Goal: Find specific page/section: Find specific page/section

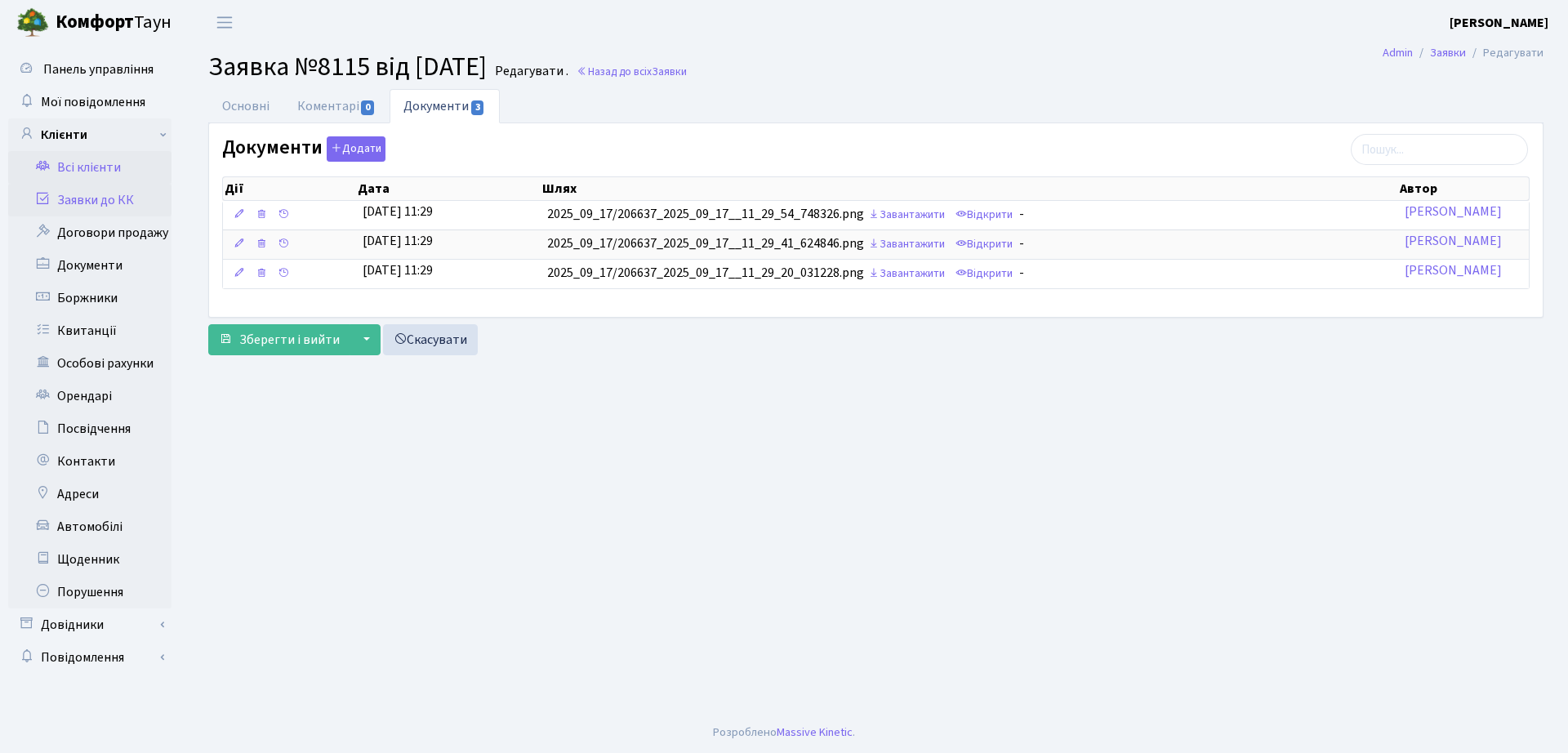
click at [116, 162] on link "Всі клієнти" at bounding box center [89, 168] width 163 height 33
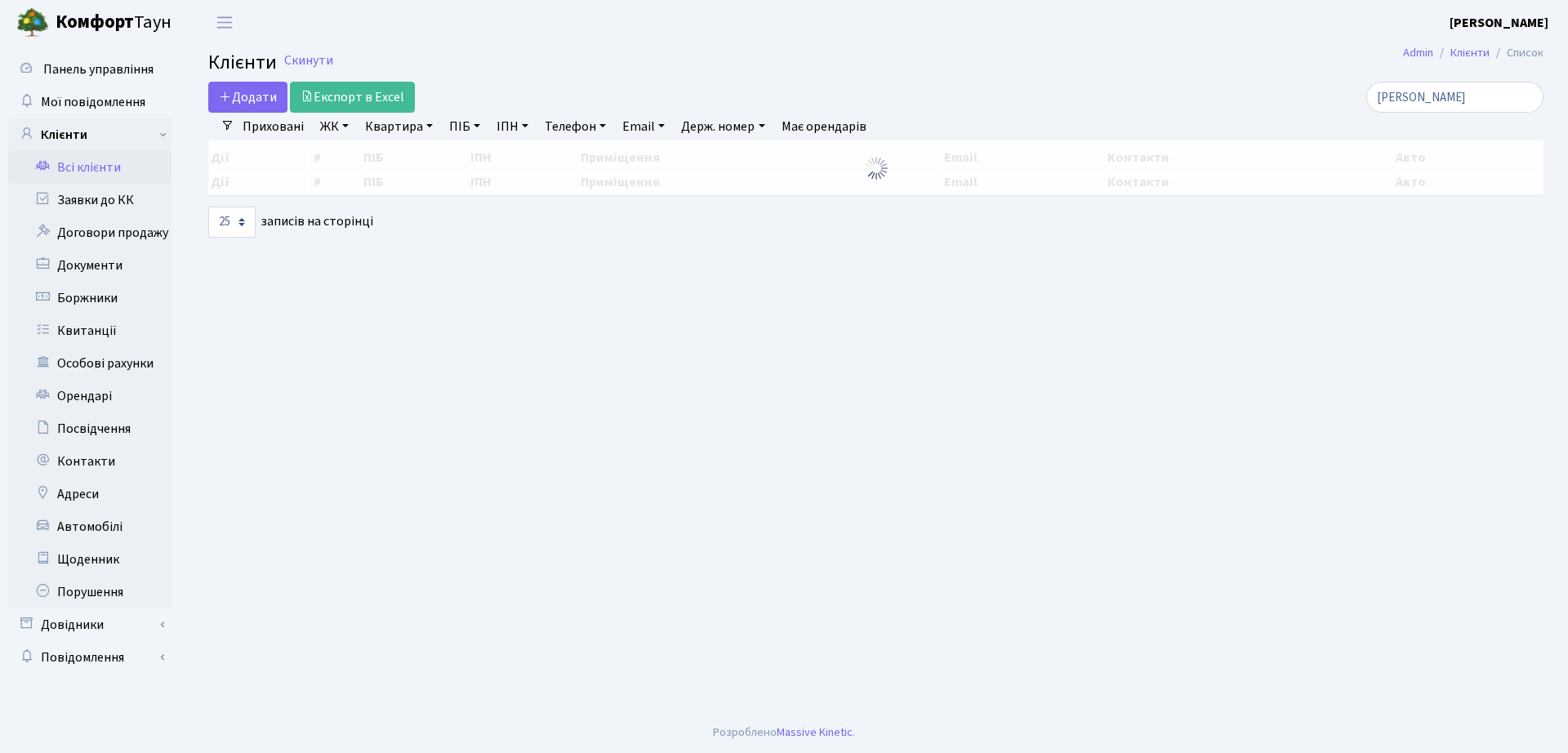
select select "25"
click at [98, 211] on link "Заявки до КК" at bounding box center [89, 200] width 163 height 33
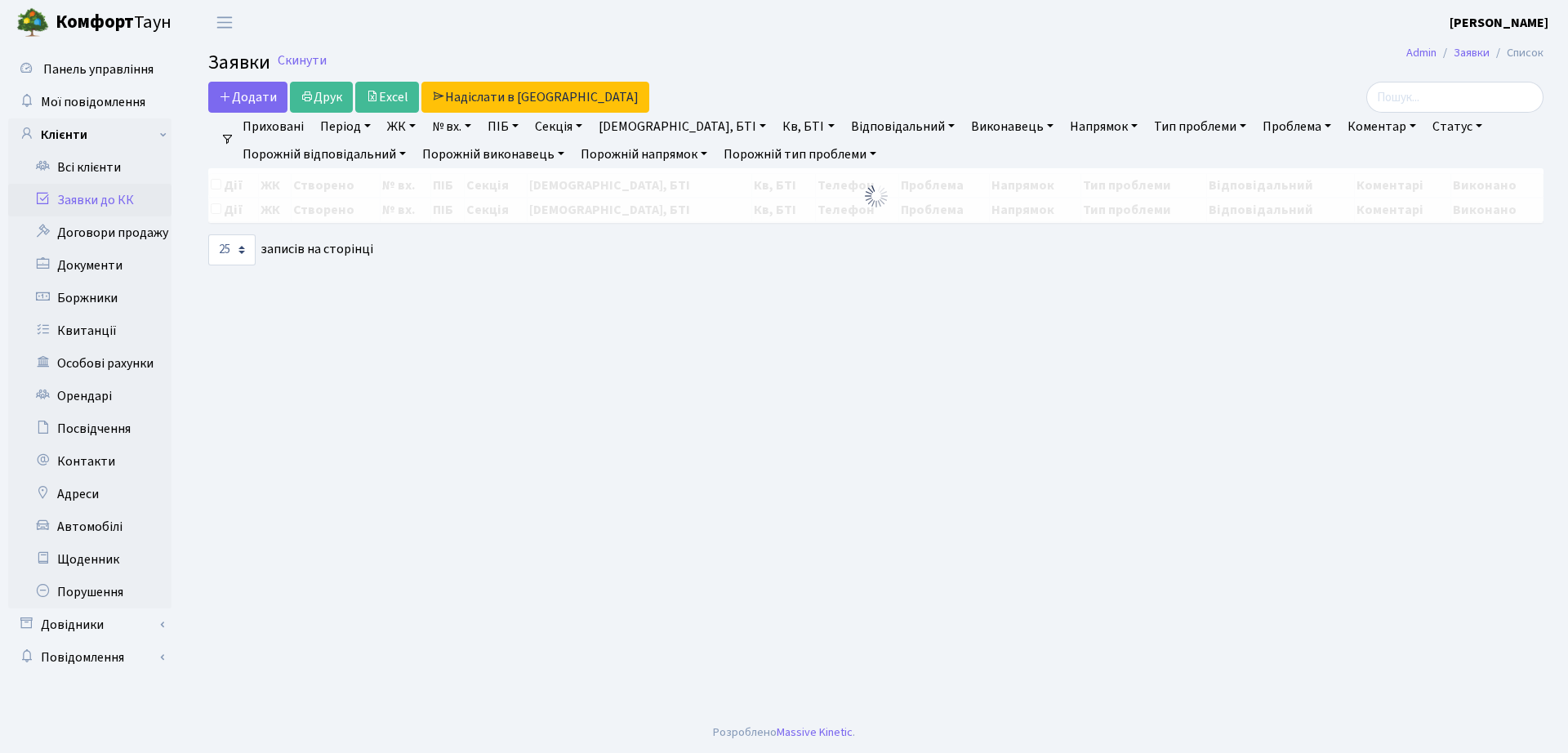
select select "25"
